Goal: Navigation & Orientation: Find specific page/section

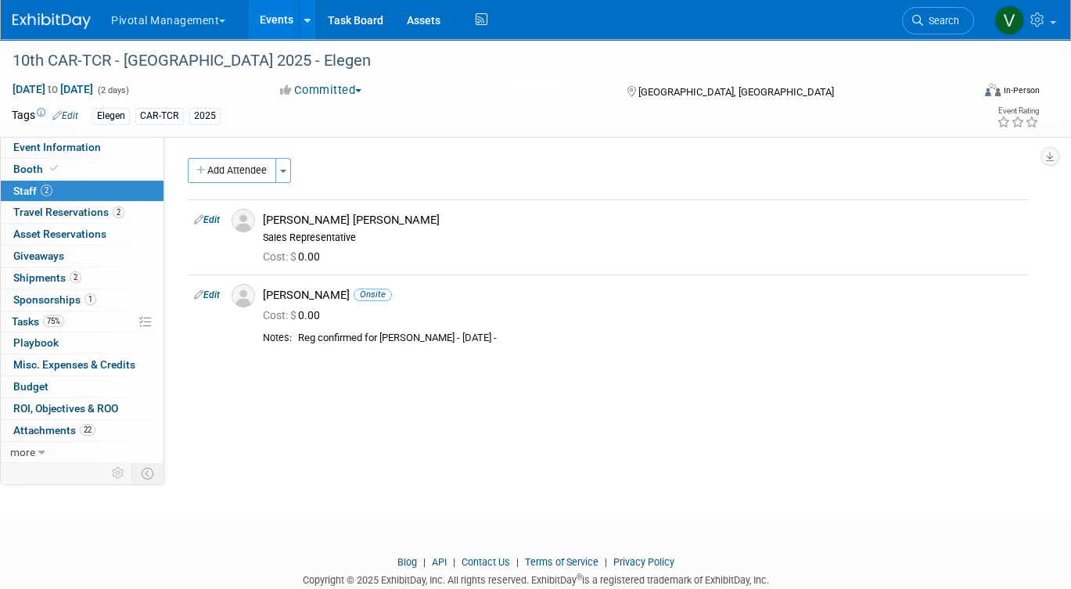
click at [282, 21] on link "Events" at bounding box center [276, 19] width 57 height 39
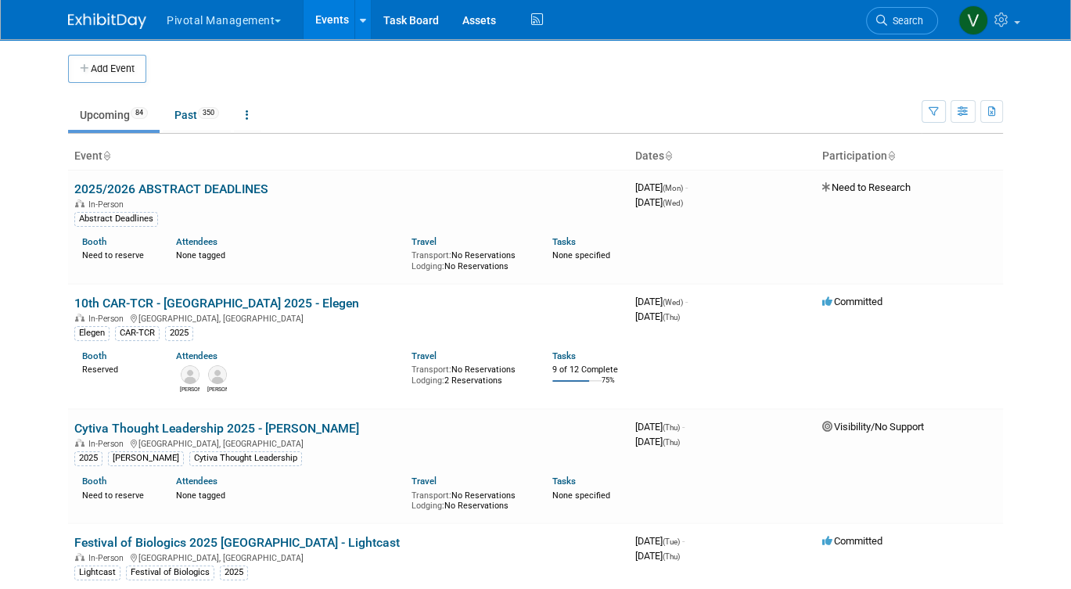
scroll to position [1003, 0]
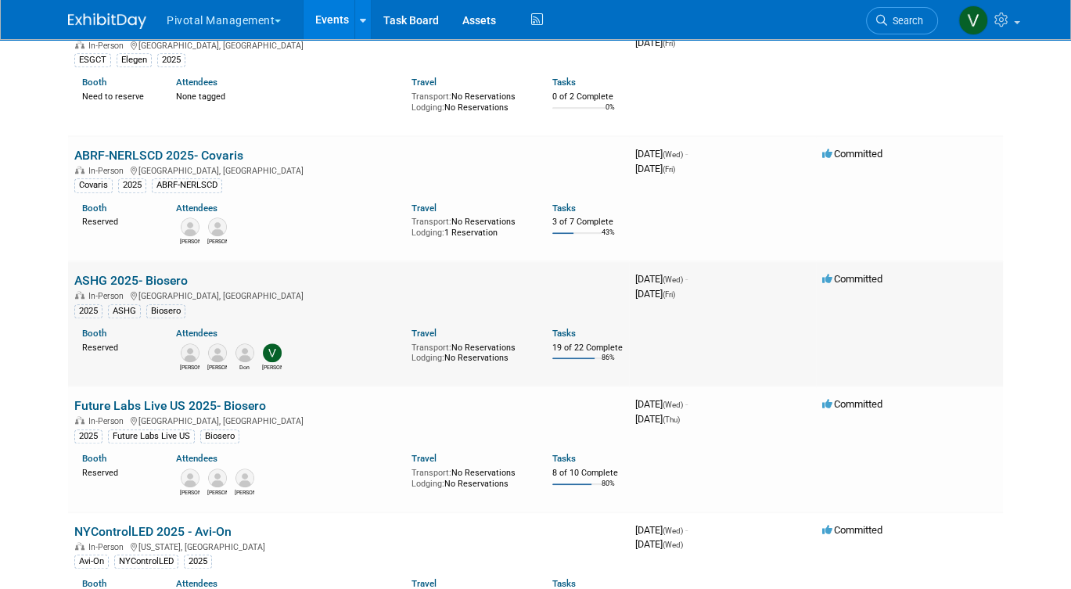
click at [155, 288] on link "ASHG 2025- Biosero" at bounding box center [130, 280] width 113 height 15
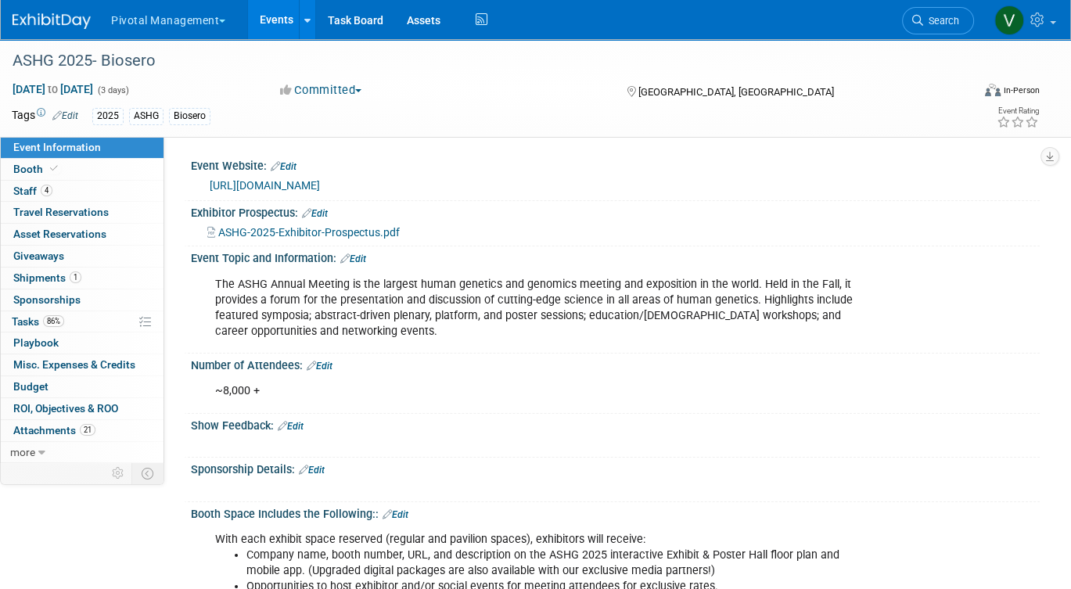
scroll to position [9, 0]
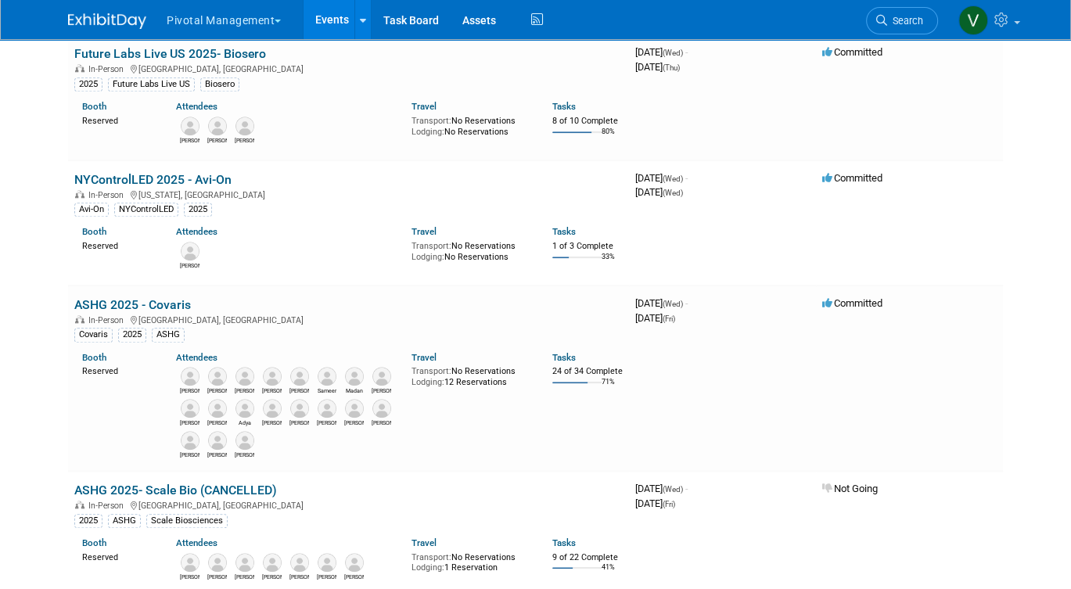
scroll to position [1373, 0]
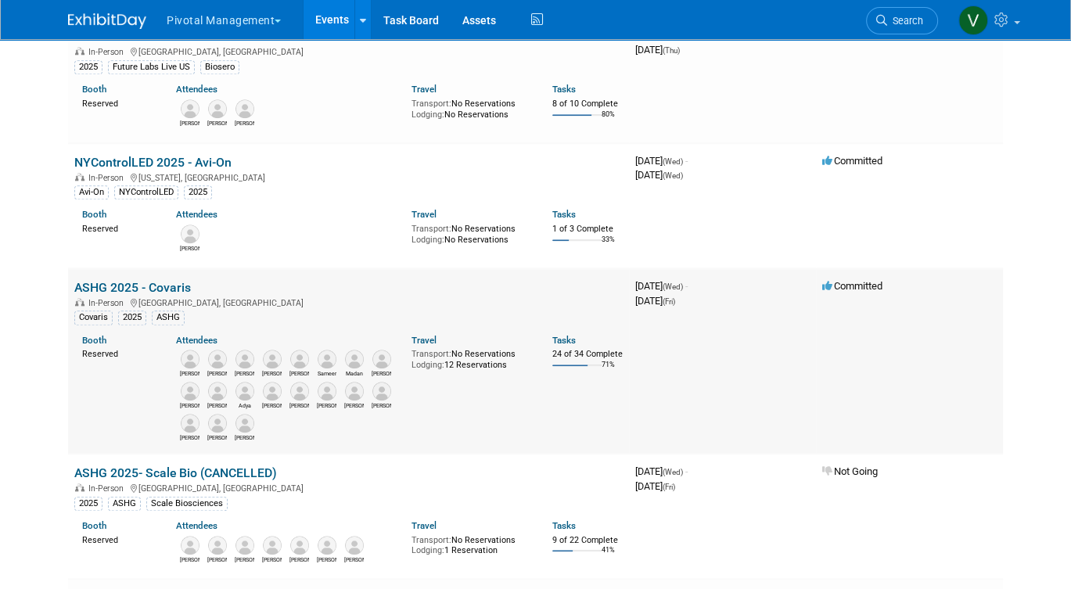
click at [164, 295] on link "ASHG 2025 - Covaris" at bounding box center [132, 287] width 117 height 15
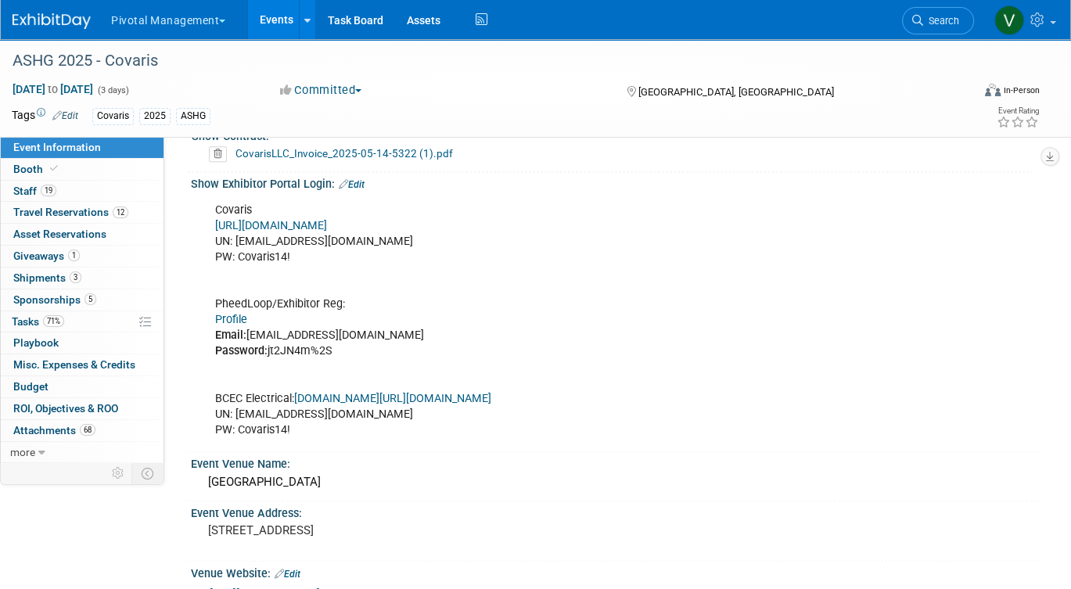
scroll to position [1079, 0]
